Goal: Task Accomplishment & Management: Use online tool/utility

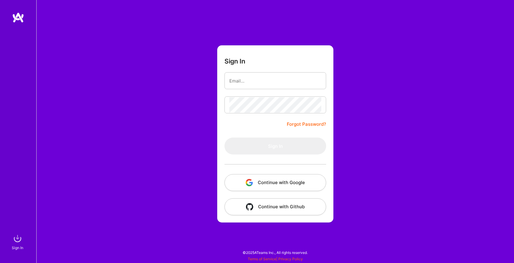
click at [229, 78] on div at bounding box center [229, 78] width 0 height 0
click at [0, 260] on com-1password-button at bounding box center [0, 260] width 0 height 0
type input "[EMAIL_ADDRESS][DOMAIN_NAME]"
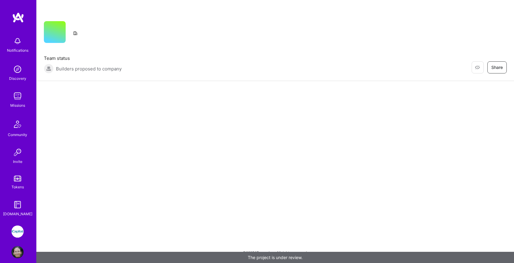
click at [20, 230] on img at bounding box center [17, 232] width 12 height 12
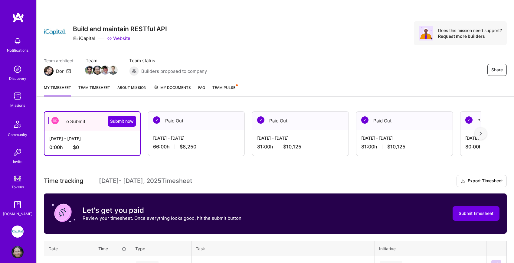
click at [211, 142] on div "[DATE] - [DATE] 66:00 h $8,250" at bounding box center [196, 142] width 96 height 25
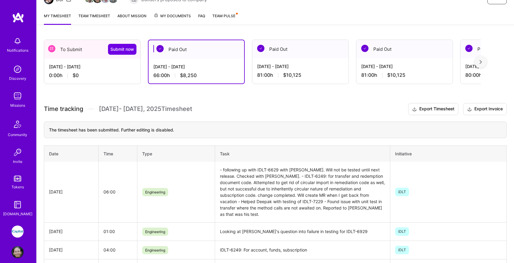
scroll to position [72, 0]
click at [87, 62] on div "[DATE] - [DATE] 0:00 h $0" at bounding box center [92, 70] width 96 height 25
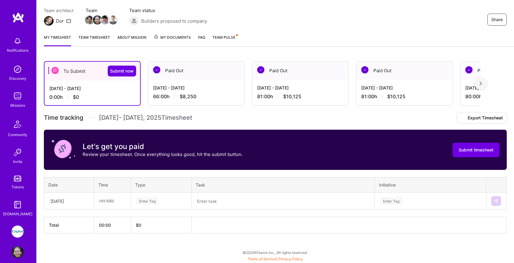
scroll to position [64, 0]
